Goal: Information Seeking & Learning: Learn about a topic

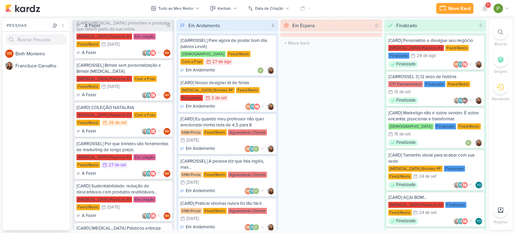
scroll to position [369, 0]
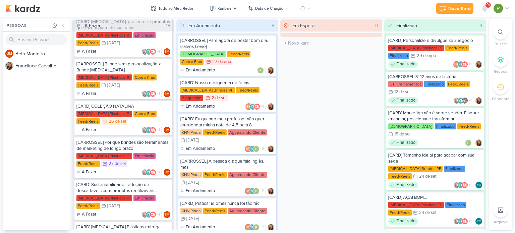
click at [113, 147] on div "[CARROSSEL] Por que brindes são ferramentas de marketing de longo prazo." at bounding box center [123, 145] width 94 height 12
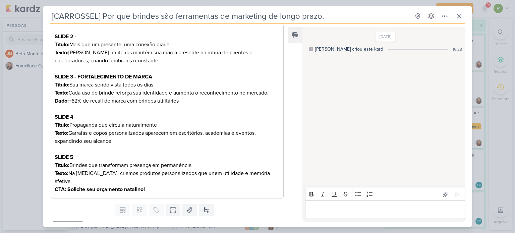
scroll to position [164, 0]
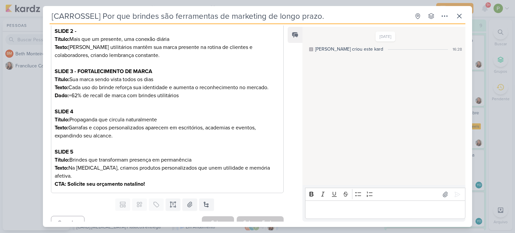
drag, startPoint x: 102, startPoint y: 15, endPoint x: 332, endPoint y: 13, distance: 230.5
click at [332, 13] on input "[CARROSSEL] Por que brindes são ferramentas de marketing de longo prazo." at bounding box center [230, 16] width 360 height 12
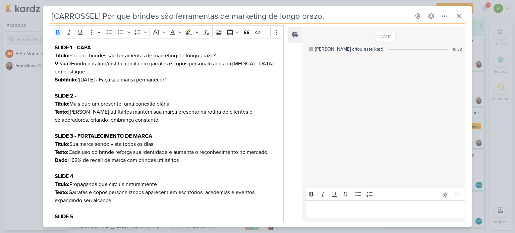
scroll to position [97, 0]
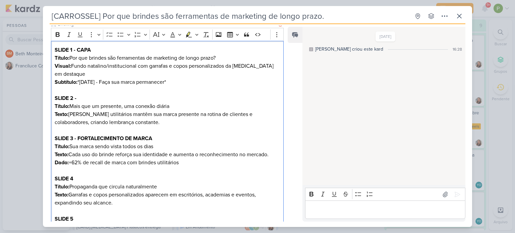
drag, startPoint x: 71, startPoint y: 57, endPoint x: 219, endPoint y: 58, distance: 148.4
click at [219, 58] on p "SLIDE 1 - CAPA Título: Por que brindes são ferramentas de marketing de longo pr…" at bounding box center [167, 66] width 225 height 40
copy p "Por que brindes são ferramentas de marketing de longo prazo?"
drag, startPoint x: 80, startPoint y: 80, endPoint x: 177, endPoint y: 84, distance: 96.9
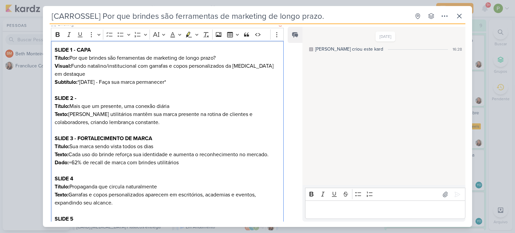
click at [177, 84] on p "SLIDE 1 - CAPA Título: Por que brindes são ferramentas de marketing de longo pr…" at bounding box center [167, 66] width 225 height 40
copy p "[DATE] - Faça sua marca permanecer"
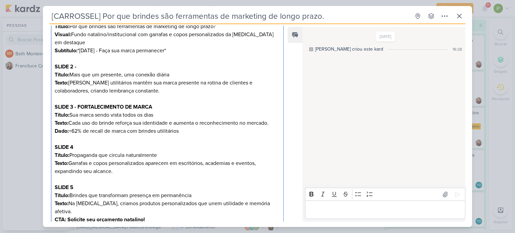
scroll to position [164, 0]
